Goal: Find specific page/section: Find specific page/section

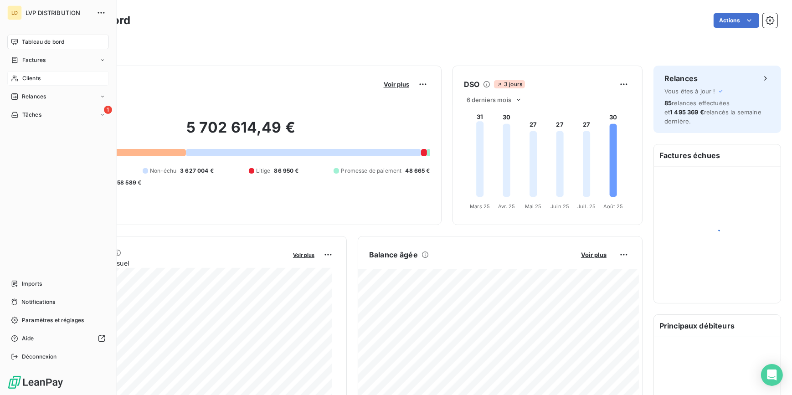
click at [31, 77] on span "Clients" at bounding box center [31, 78] width 18 height 8
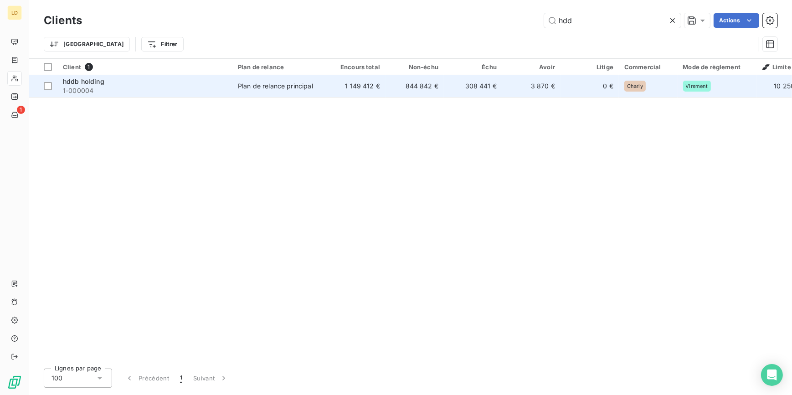
type input "hdd"
click at [362, 83] on td "1 149 412 €" at bounding box center [356, 86] width 58 height 22
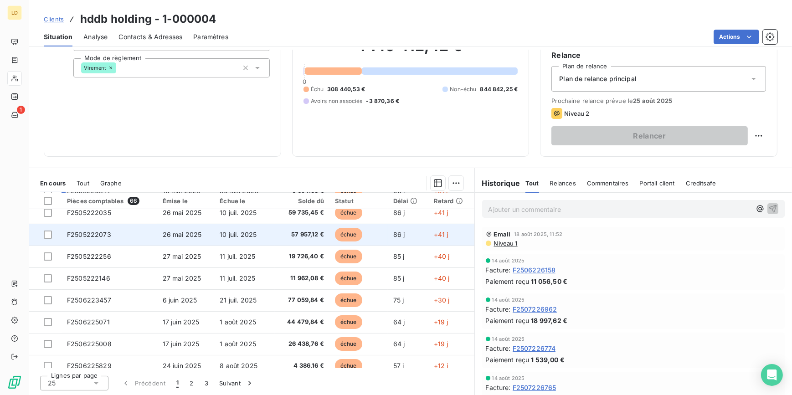
scroll to position [55, 0]
